Goal: Complete application form

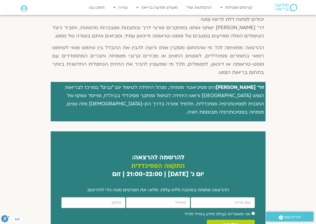
scroll to position [225, 0]
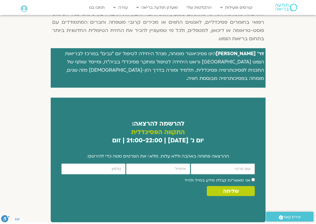
click at [211, 164] on input "firstname" at bounding box center [223, 169] width 64 height 11
type input "עדית"
click at [180, 164] on input "email" at bounding box center [158, 169] width 64 height 11
type input "adarazi@bgu.ac.il"
type input "0543188386"
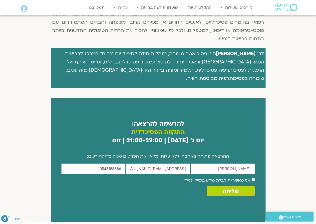
click at [234, 189] on span "שליחה" at bounding box center [231, 192] width 16 height 6
